Goal: Task Accomplishment & Management: Manage account settings

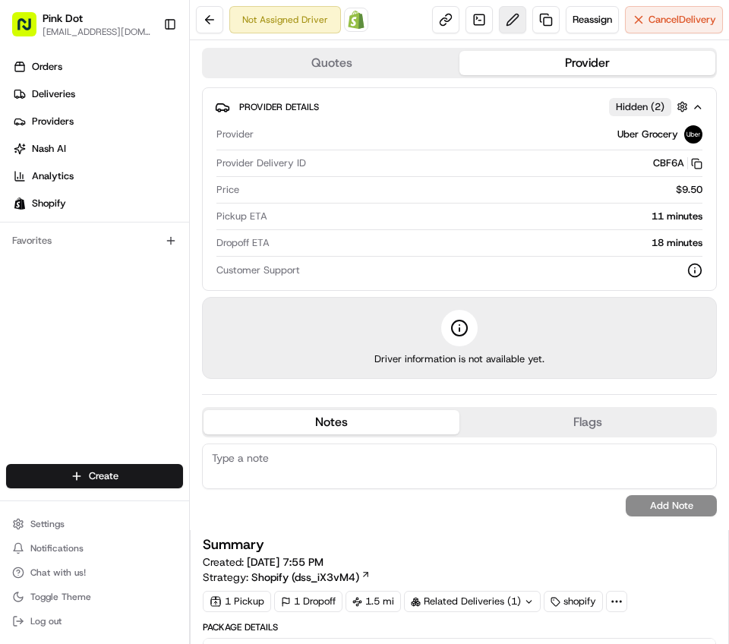
click at [499, 25] on button at bounding box center [512, 19] width 27 height 27
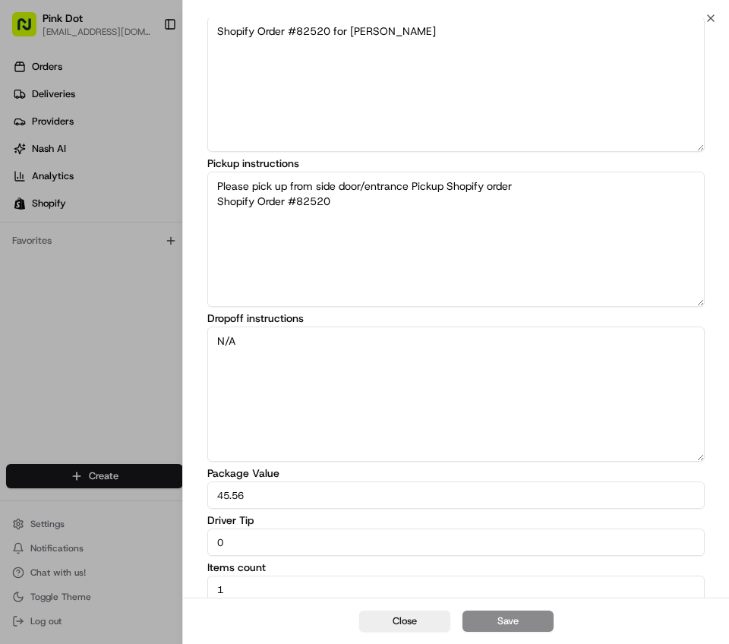
scroll to position [56, 0]
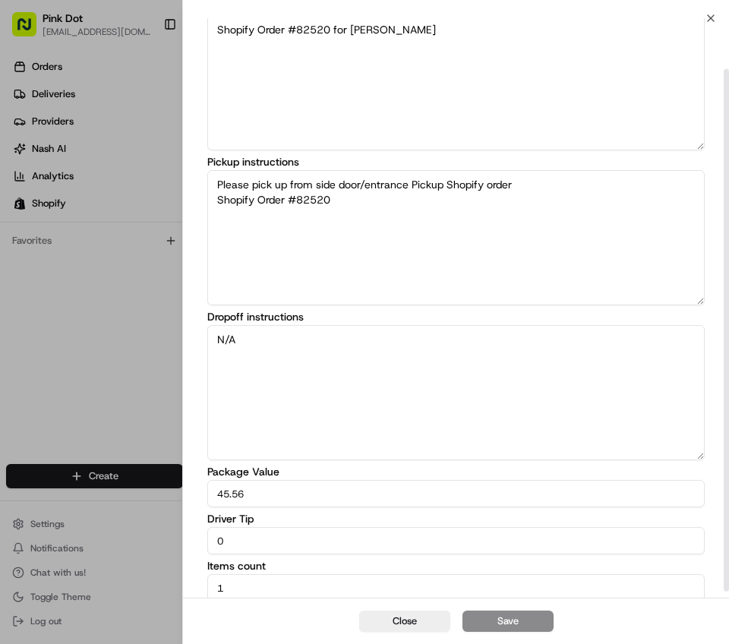
click at [300, 537] on input "0" at bounding box center [455, 540] width 497 height 27
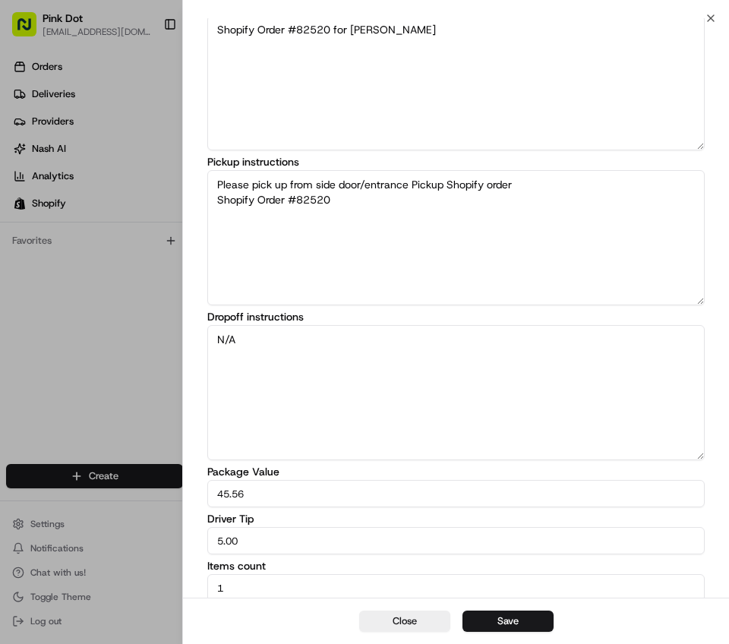
type input "5.00"
click at [523, 623] on button "Save" at bounding box center [507, 621] width 91 height 21
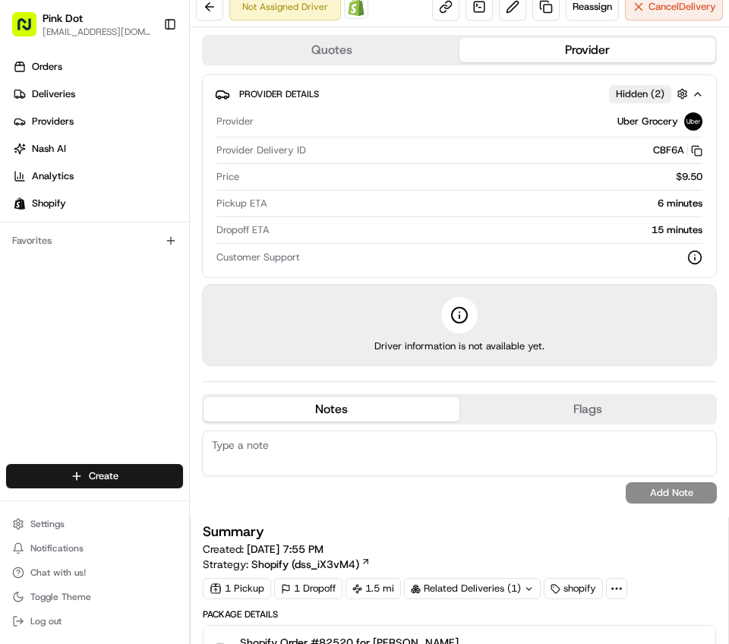
scroll to position [0, 0]
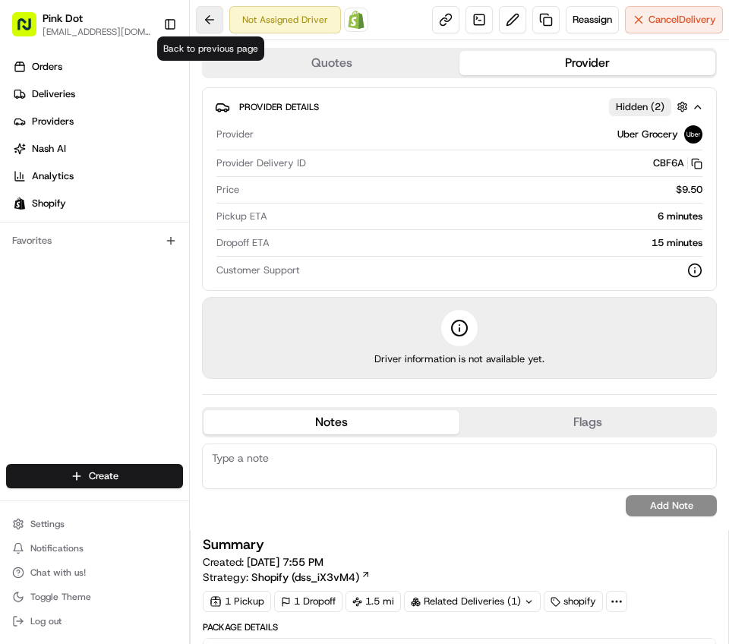
click at [215, 15] on button at bounding box center [209, 19] width 27 height 27
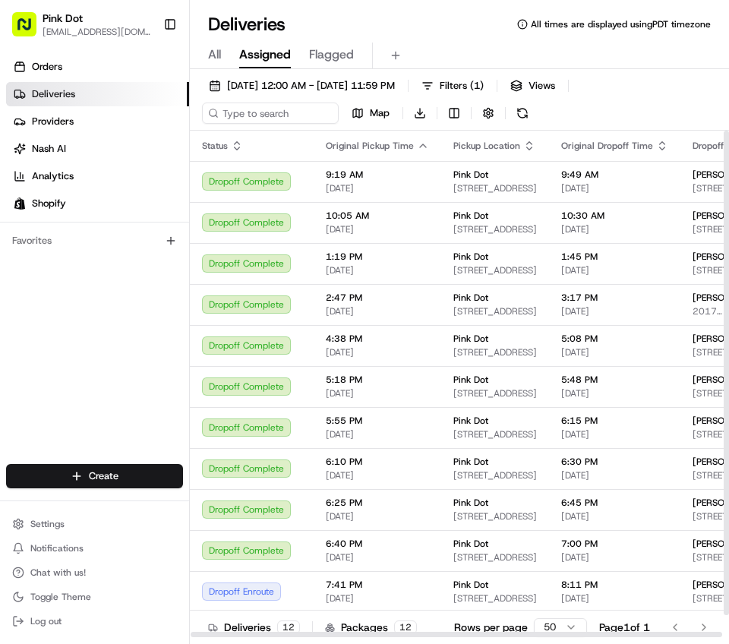
click at [417, 141] on icon "button" at bounding box center [423, 146] width 12 height 12
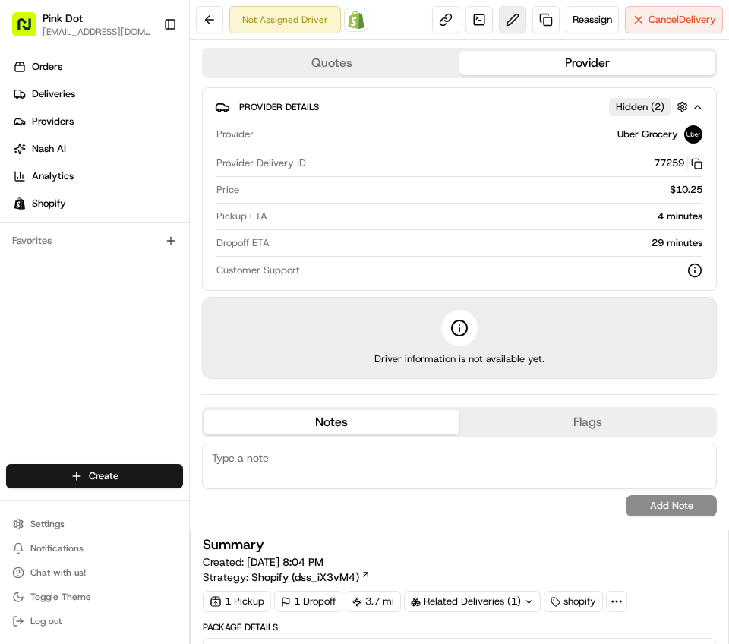
click at [499, 27] on button at bounding box center [512, 19] width 27 height 27
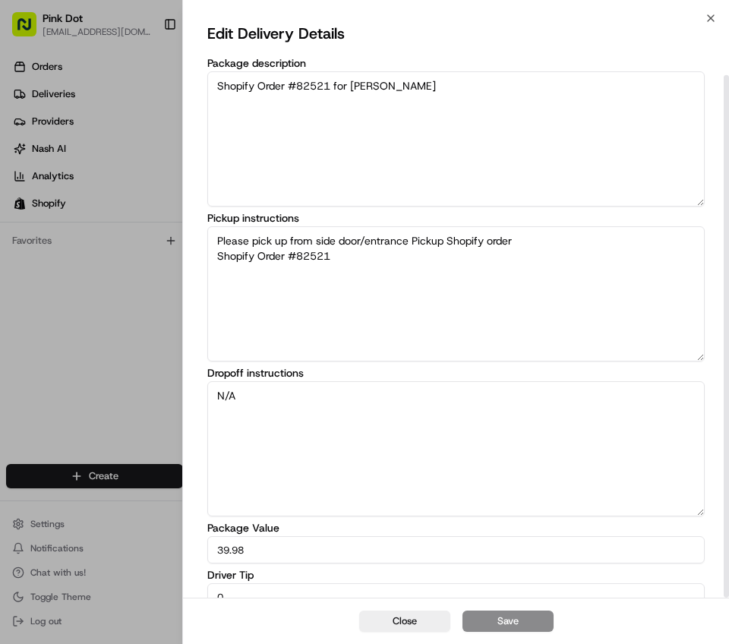
scroll to position [63, 0]
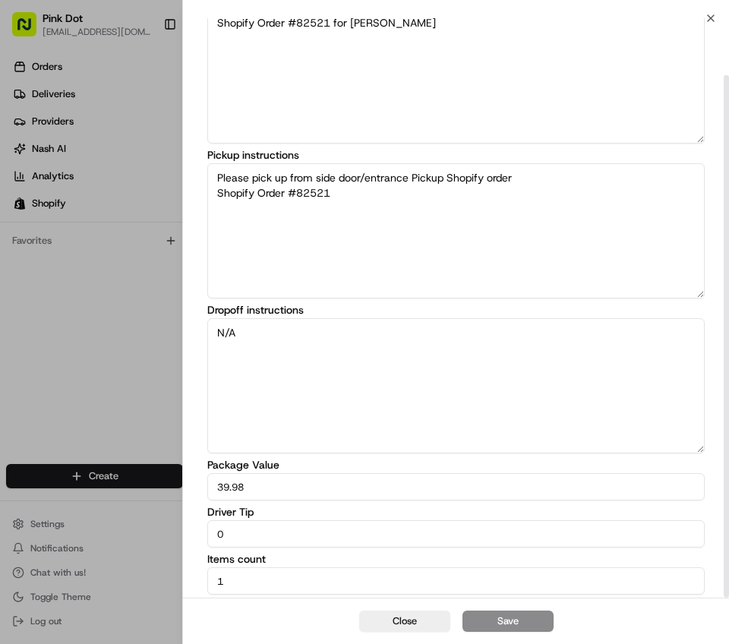
click at [293, 538] on input "0" at bounding box center [455, 533] width 497 height 27
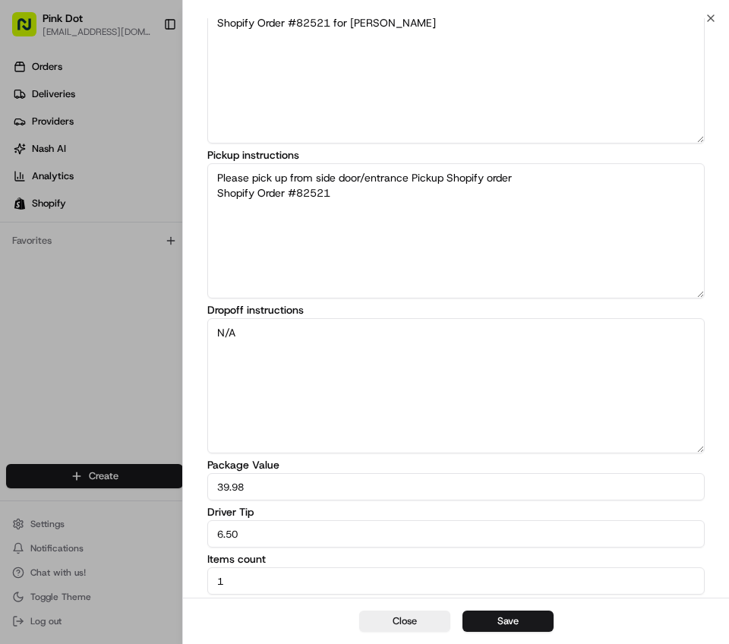
type input "6.50"
click at [515, 613] on button "Save" at bounding box center [507, 621] width 91 height 21
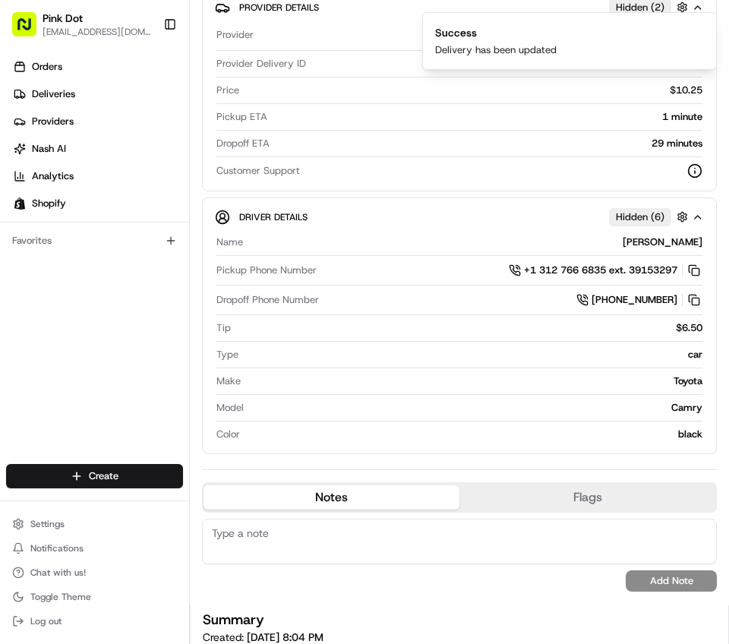
scroll to position [0, 0]
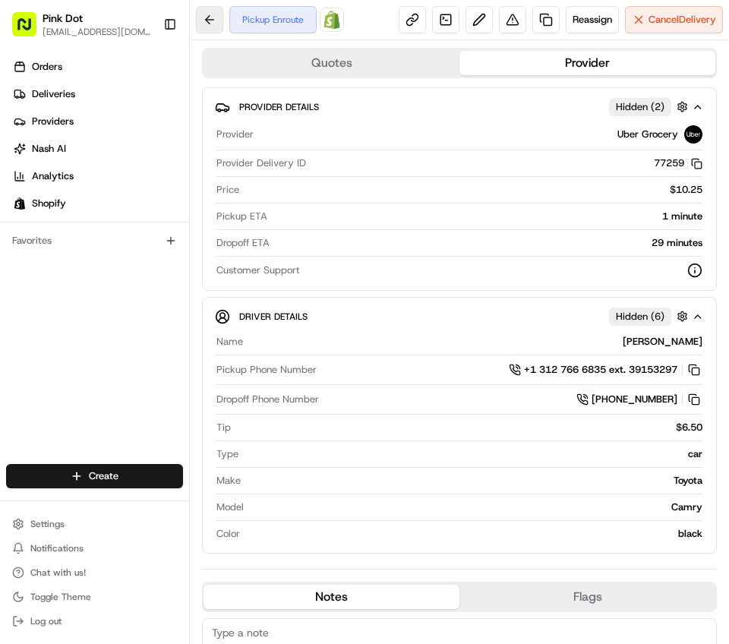
click at [210, 20] on button at bounding box center [209, 19] width 27 height 27
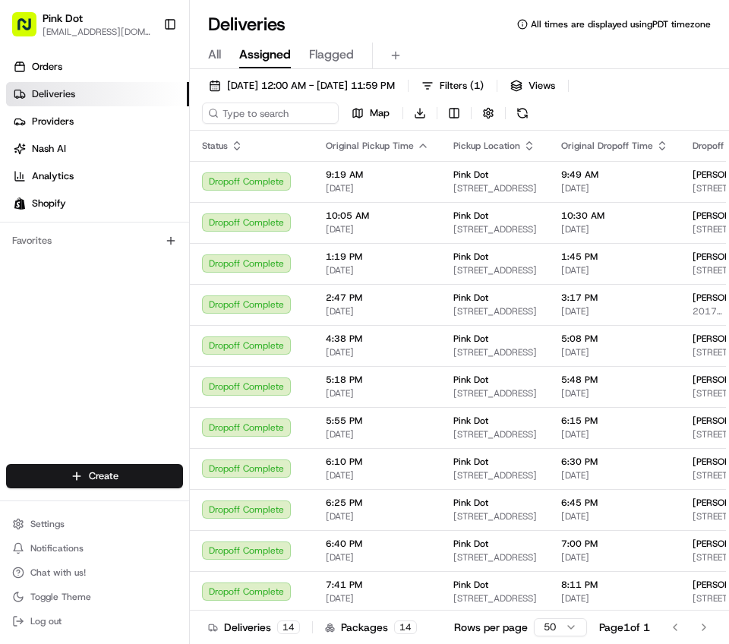
click at [417, 151] on icon "button" at bounding box center [423, 146] width 12 height 12
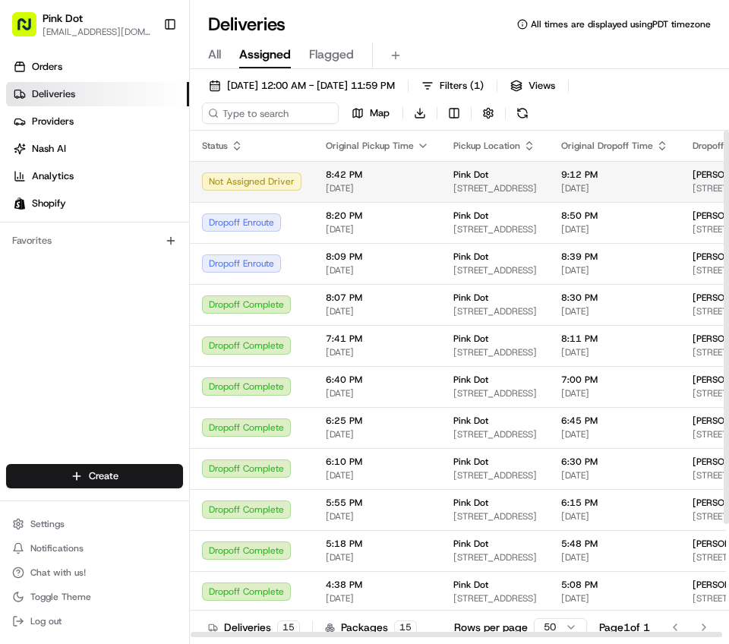
click at [343, 178] on span "8:42 PM" at bounding box center [377, 175] width 103 height 12
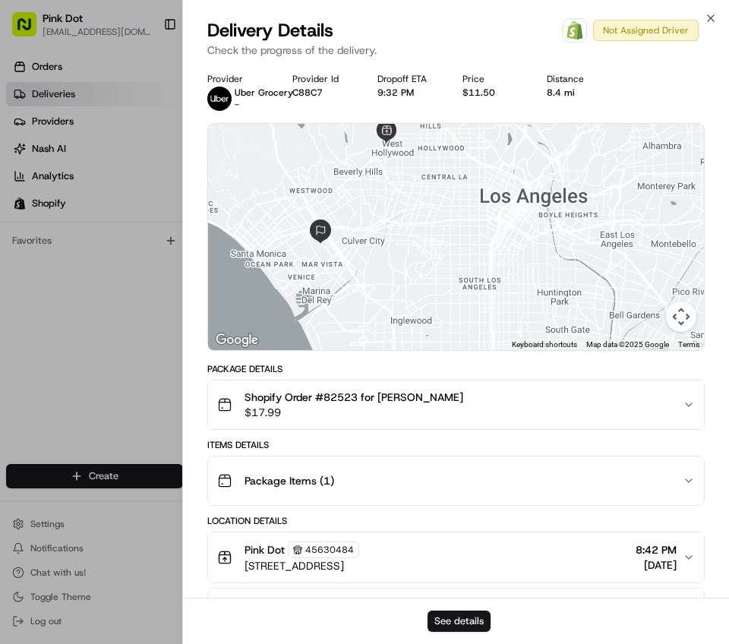
click at [475, 618] on button "See details" at bounding box center [459, 621] width 63 height 21
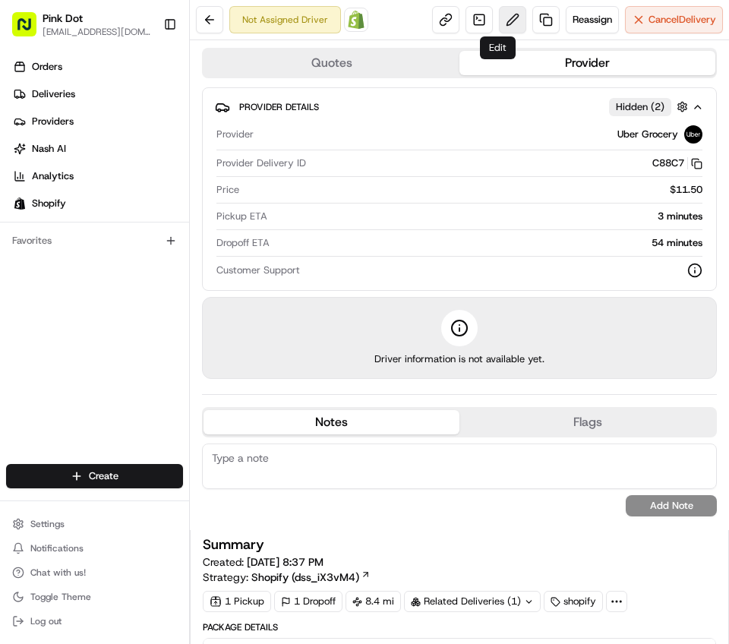
click at [501, 22] on button at bounding box center [512, 19] width 27 height 27
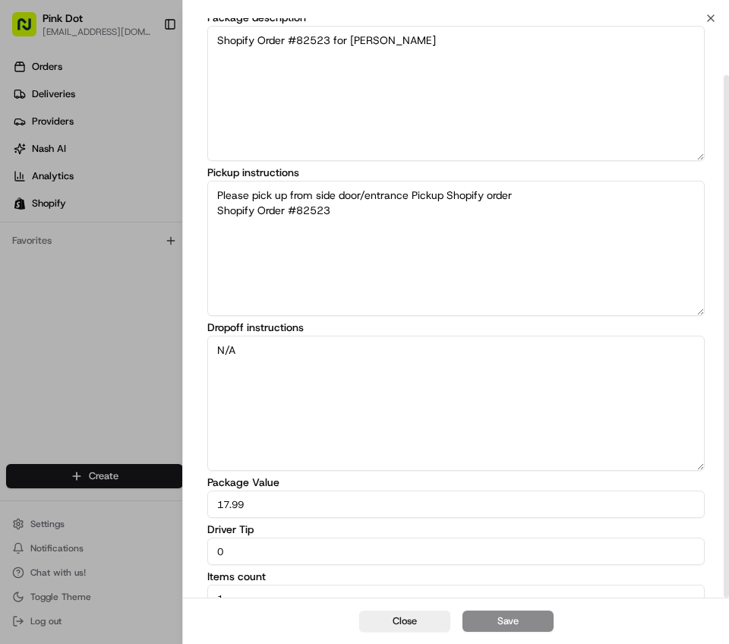
scroll to position [63, 0]
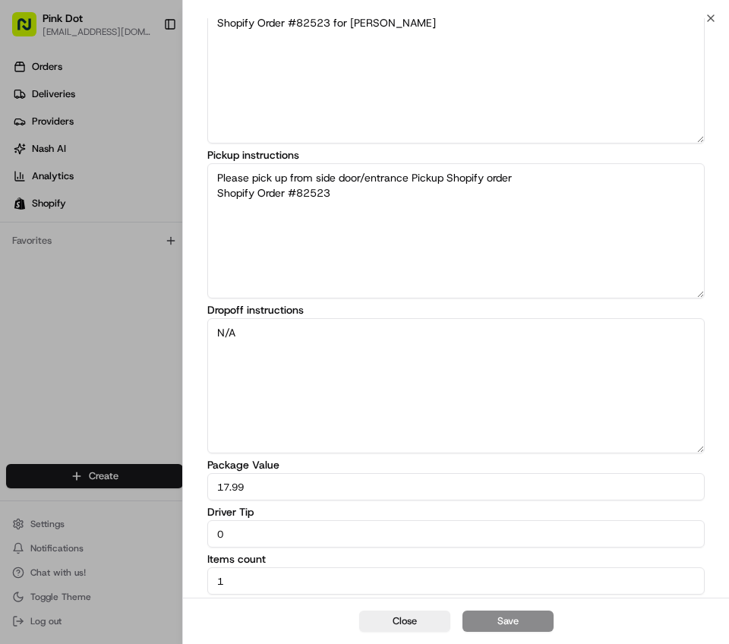
click at [246, 529] on input "0" at bounding box center [455, 533] width 497 height 27
type input "5.0"
click at [538, 620] on button "Save" at bounding box center [507, 621] width 91 height 21
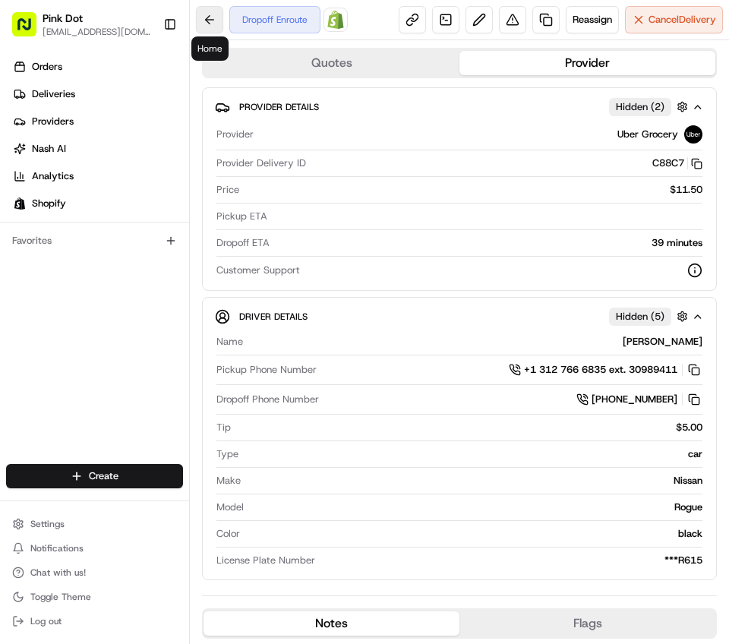
click at [212, 11] on button at bounding box center [209, 19] width 27 height 27
